Goal: Information Seeking & Learning: Learn about a topic

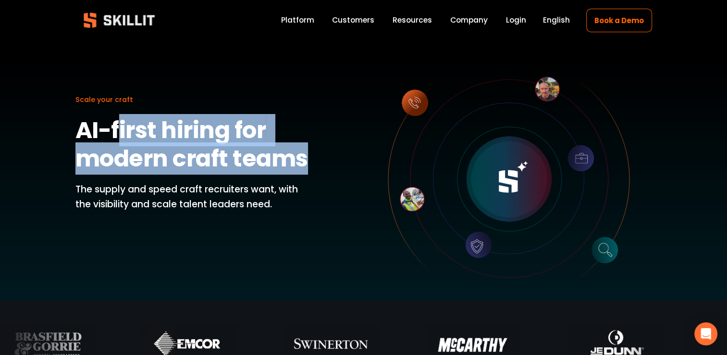
drag, startPoint x: 119, startPoint y: 134, endPoint x: 315, endPoint y: 175, distance: 200.7
click at [315, 175] on div "Scale your craft AI-first hiring for modern craft teams The supply and speed cr…" at bounding box center [363, 170] width 727 height 260
drag, startPoint x: 315, startPoint y: 175, endPoint x: 301, endPoint y: 167, distance: 15.9
click at [301, 167] on strong "AI-first hiring for modern craft teams" at bounding box center [191, 144] width 233 height 61
click at [309, 164] on h1 "AI-first hiring for modern craft teams" at bounding box center [193, 144] width 237 height 57
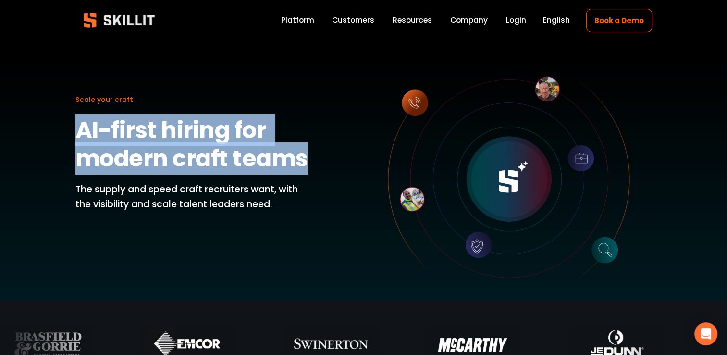
drag, startPoint x: 74, startPoint y: 125, endPoint x: 311, endPoint y: 155, distance: 239.7
click at [311, 155] on div "Scale your craft AI-first hiring for modern craft teams The supply and speed cr…" at bounding box center [363, 170] width 727 height 260
drag, startPoint x: 311, startPoint y: 155, endPoint x: 262, endPoint y: 161, distance: 49.8
click at [253, 163] on strong "AI-first hiring for modern craft teams" at bounding box center [191, 144] width 233 height 61
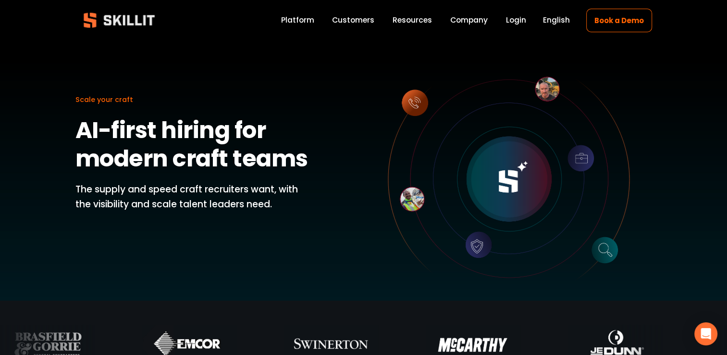
click at [306, 196] on p "The supply and speed craft recruiters want, with the visibility and scale talen…" at bounding box center [193, 196] width 237 height 29
drag, startPoint x: 282, startPoint y: 208, endPoint x: 64, endPoint y: 119, distance: 234.9
click at [64, 119] on div "Scale your craft AI-first hiring for modern craft teams The supply and speed cr…" at bounding box center [363, 170] width 727 height 260
drag, startPoint x: 64, startPoint y: 119, endPoint x: 153, endPoint y: 141, distance: 91.9
click at [140, 138] on strong "AI-first hiring for modern craft teams" at bounding box center [191, 144] width 233 height 61
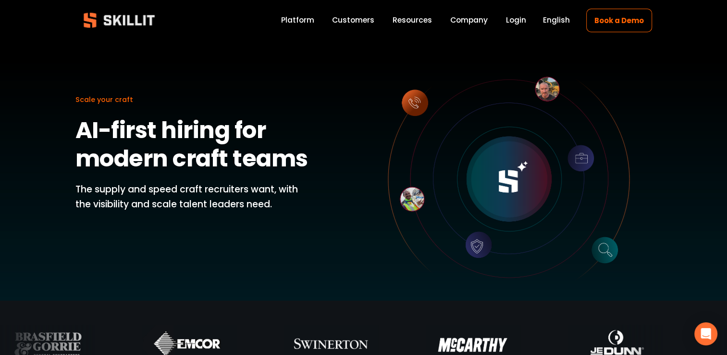
click at [426, 207] on div at bounding box center [509, 179] width 242 height 242
